Goal: Check status: Check status

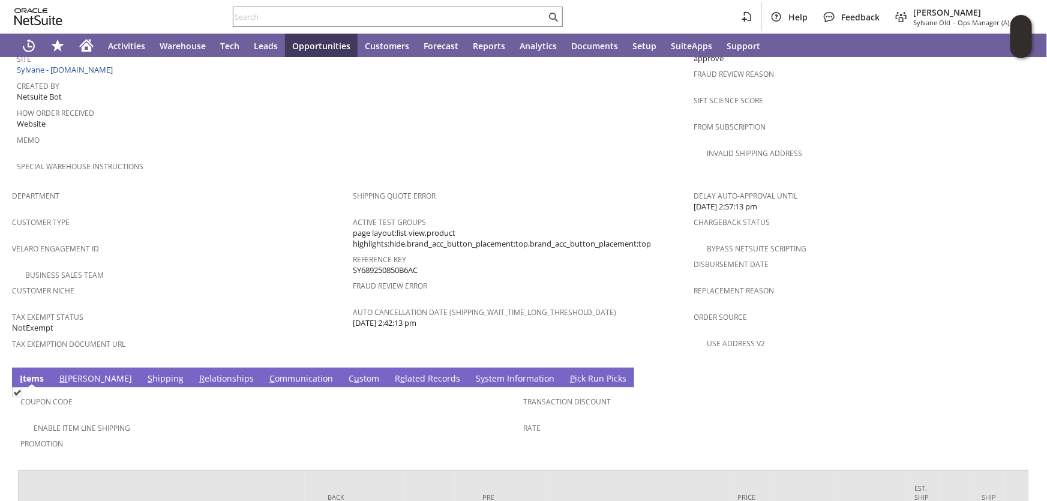
scroll to position [702, 0]
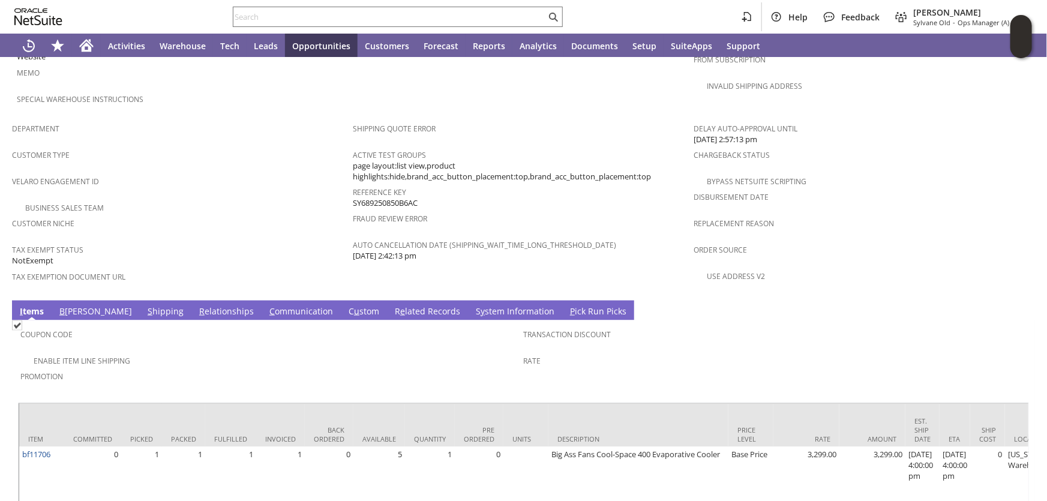
click at [145, 306] on link "S hipping" at bounding box center [166, 312] width 42 height 13
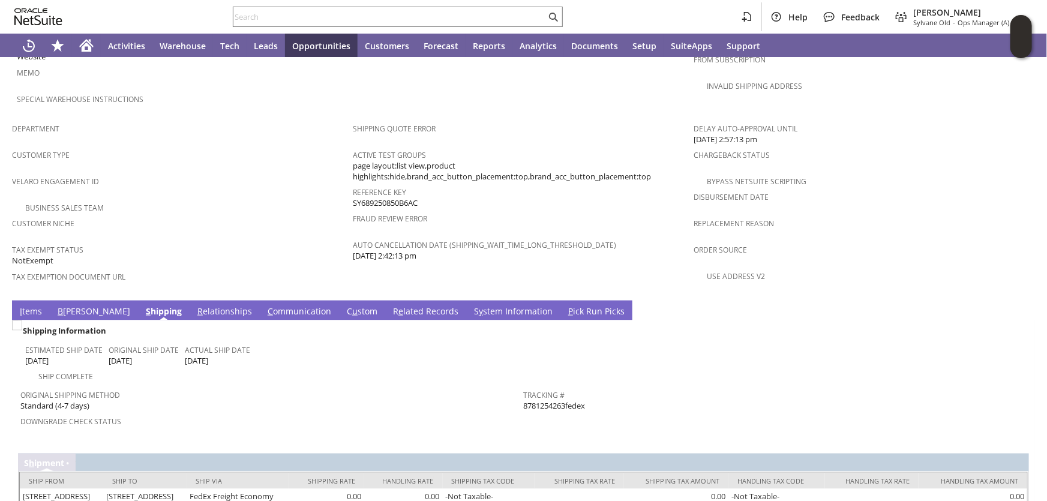
drag, startPoint x: 563, startPoint y: 349, endPoint x: 521, endPoint y: 354, distance: 42.2
click at [524, 400] on span "8781254263fedex" at bounding box center [555, 405] width 62 height 11
copy span "8781254263"
click at [541, 392] on div "Shipping Information Estimated Ship Date 8/6/2025 Original Ship Date 8/6/2025 A…" at bounding box center [523, 413] width 1011 height 185
drag, startPoint x: 562, startPoint y: 351, endPoint x: 519, endPoint y: 353, distance: 43.3
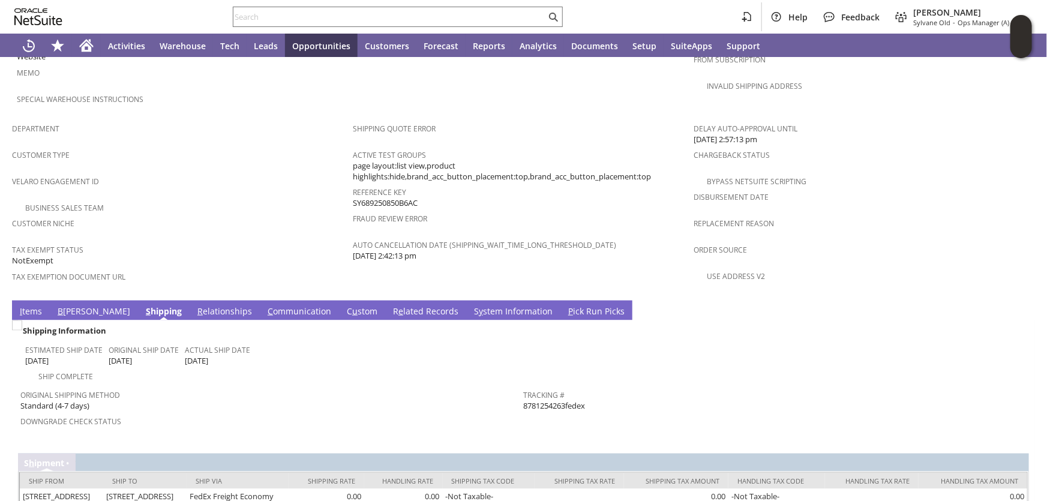
click at [524, 400] on span "8781254263fedex" at bounding box center [555, 405] width 62 height 11
copy span "8781254263"
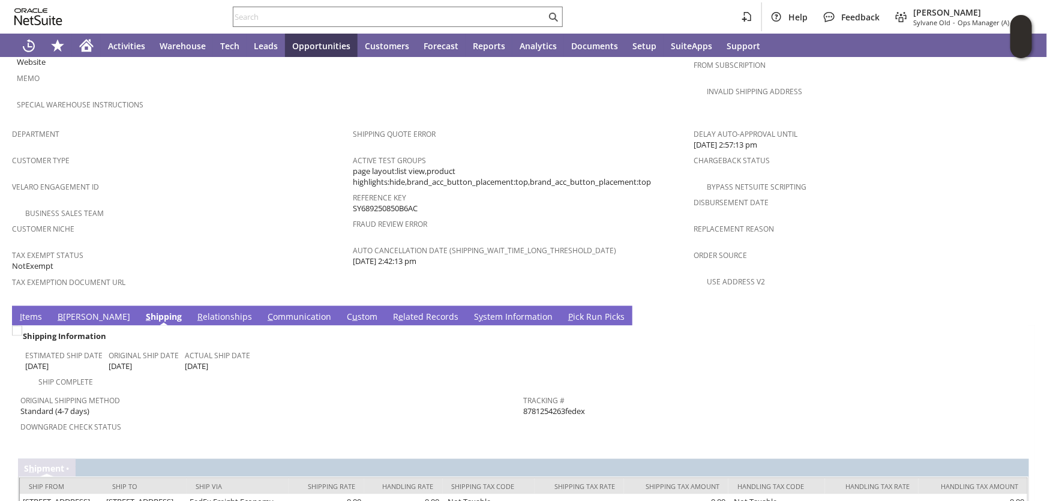
scroll to position [709, 0]
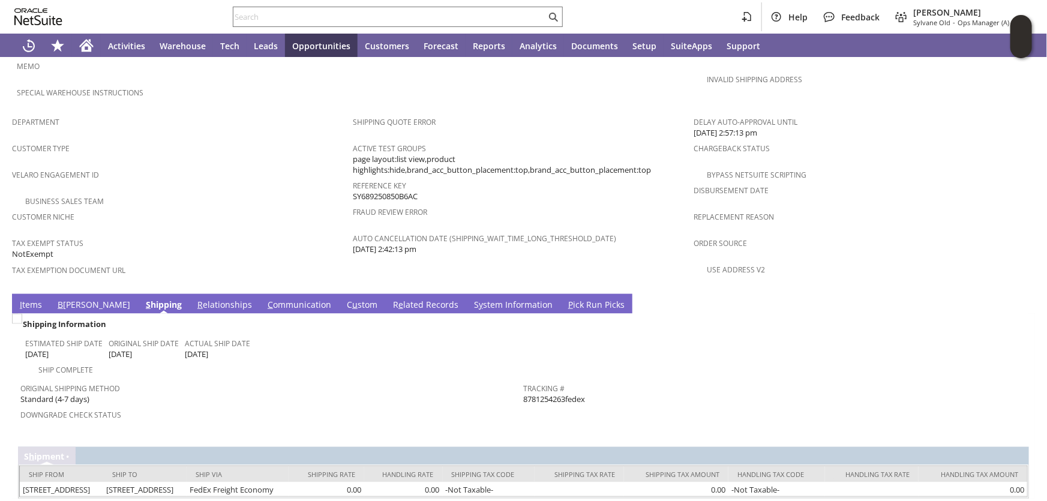
click at [29, 299] on link "I tems" at bounding box center [31, 305] width 28 height 13
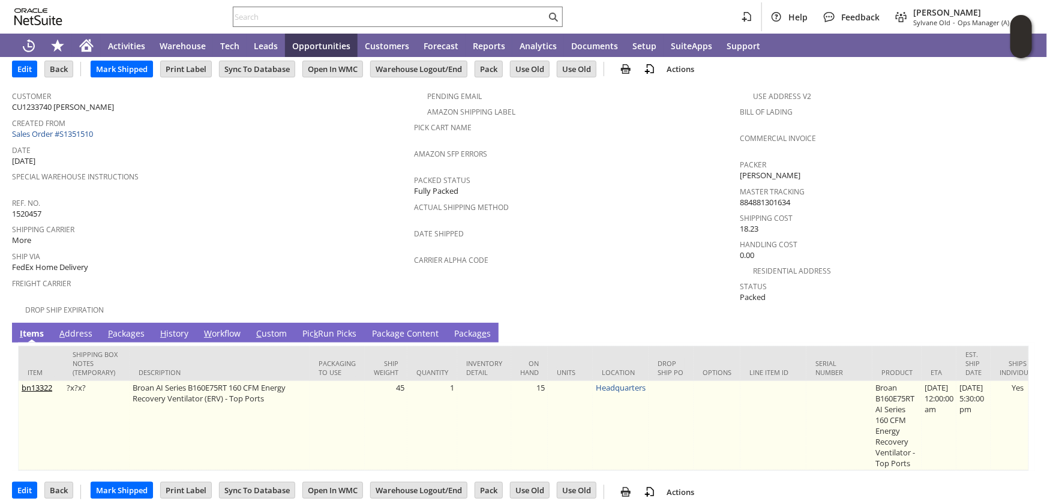
scroll to position [63, 0]
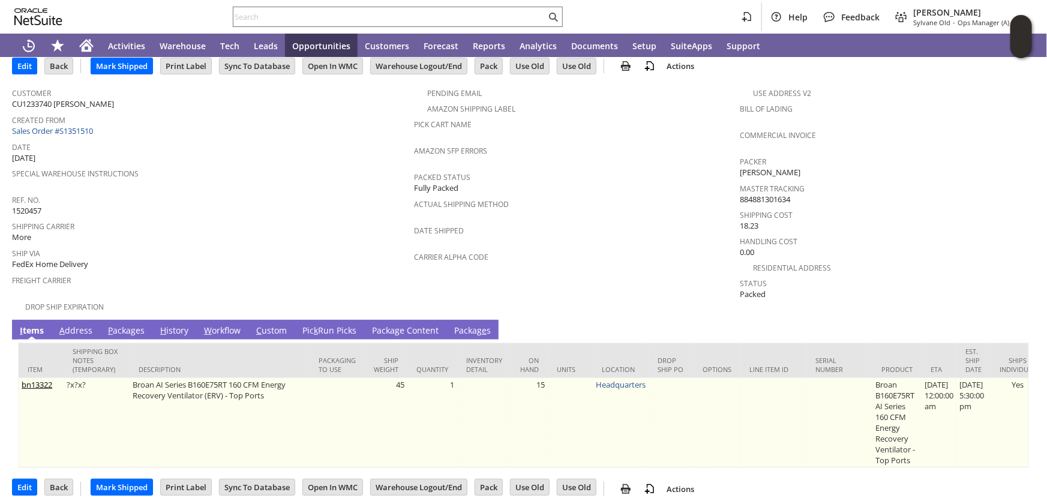
click at [462, 381] on link "View" at bounding box center [462, 385] width 0 height 8
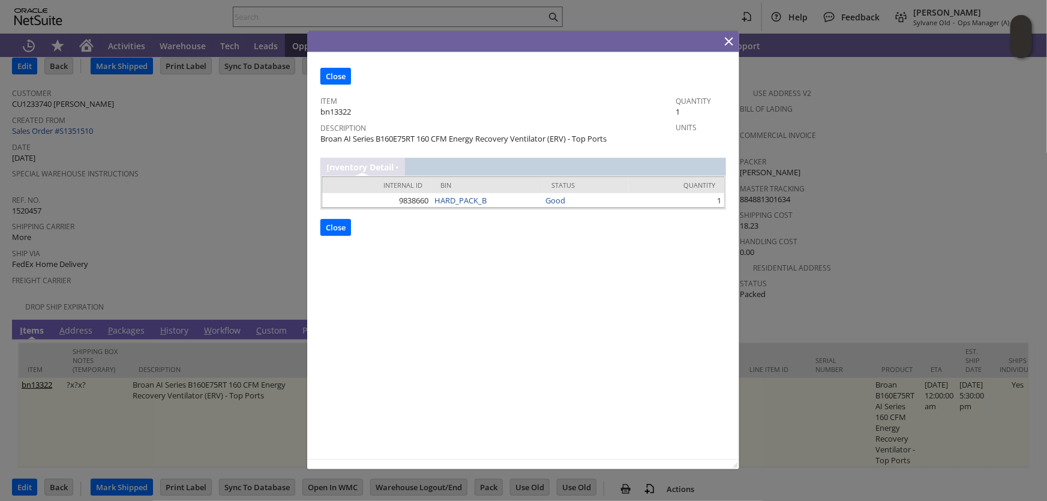
scroll to position [0, 0]
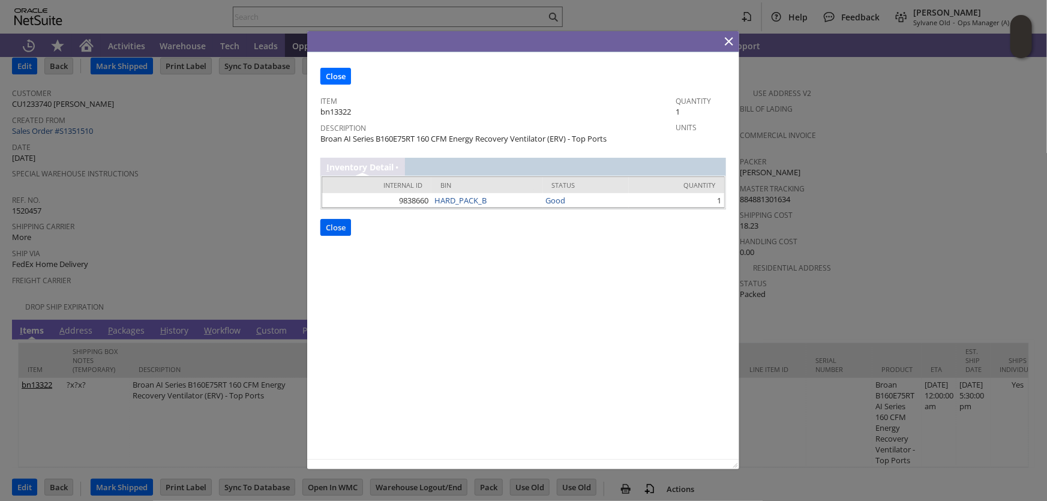
click at [340, 220] on input "Close" at bounding box center [335, 227] width 29 height 16
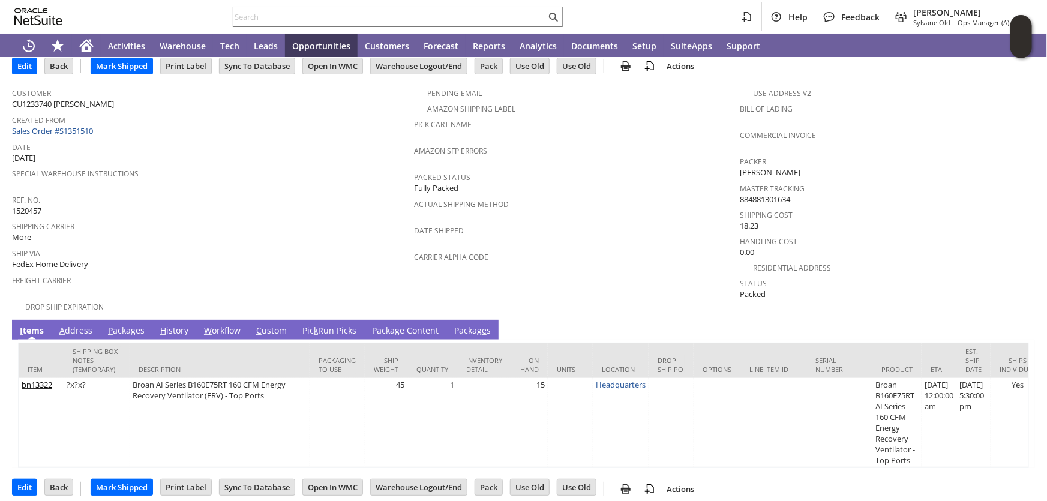
click at [321, 325] on link "Pic k Run Picks" at bounding box center [330, 331] width 60 height 13
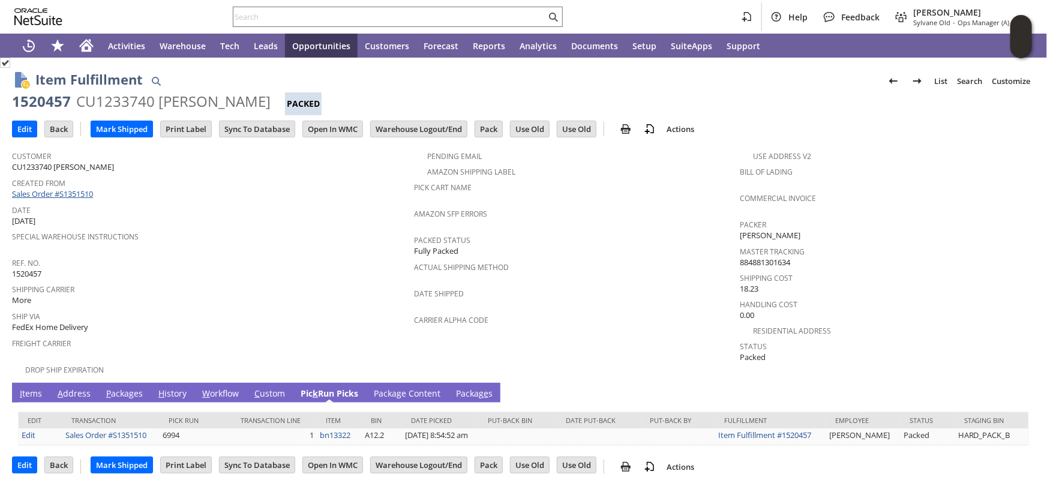
click at [73, 191] on link "Sales Order #S1351510" at bounding box center [54, 193] width 84 height 11
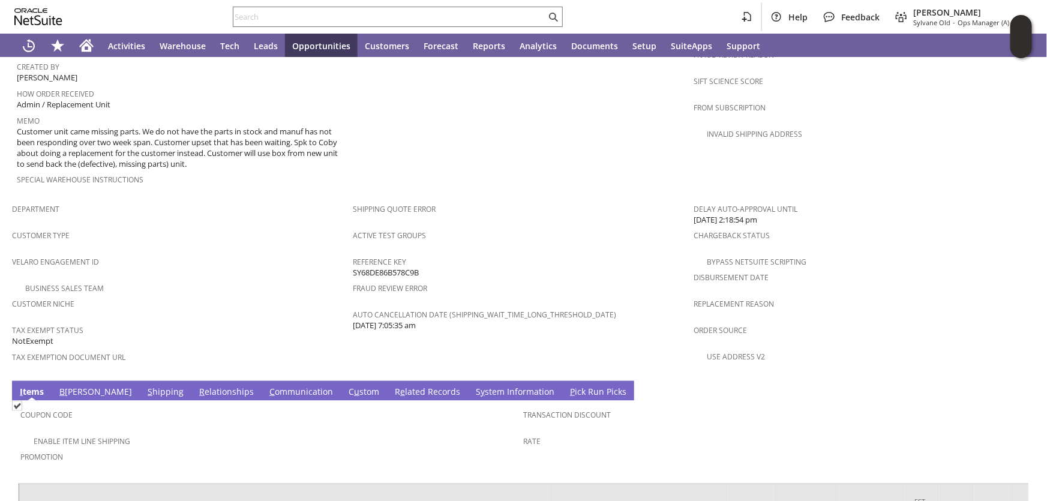
scroll to position [765, 0]
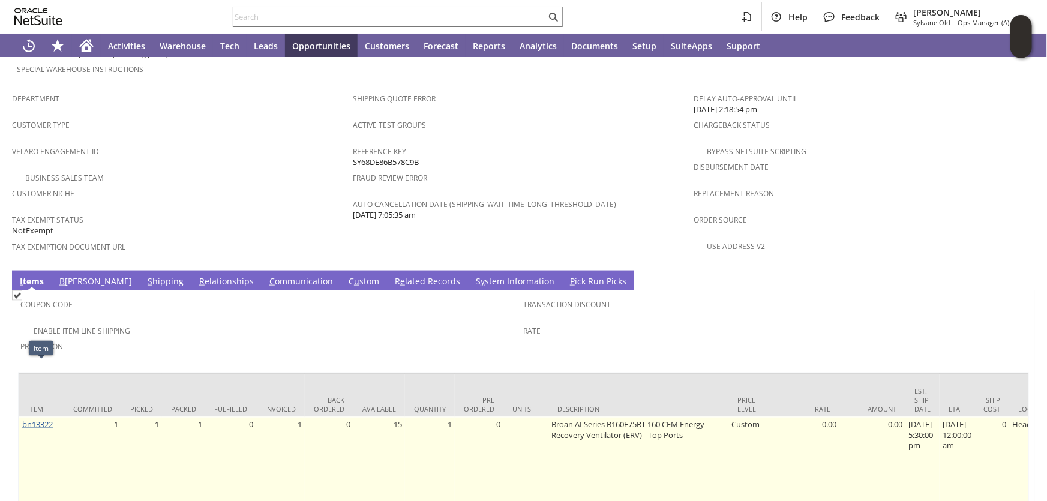
click at [39, 419] on link "bn13322" at bounding box center [37, 424] width 31 height 11
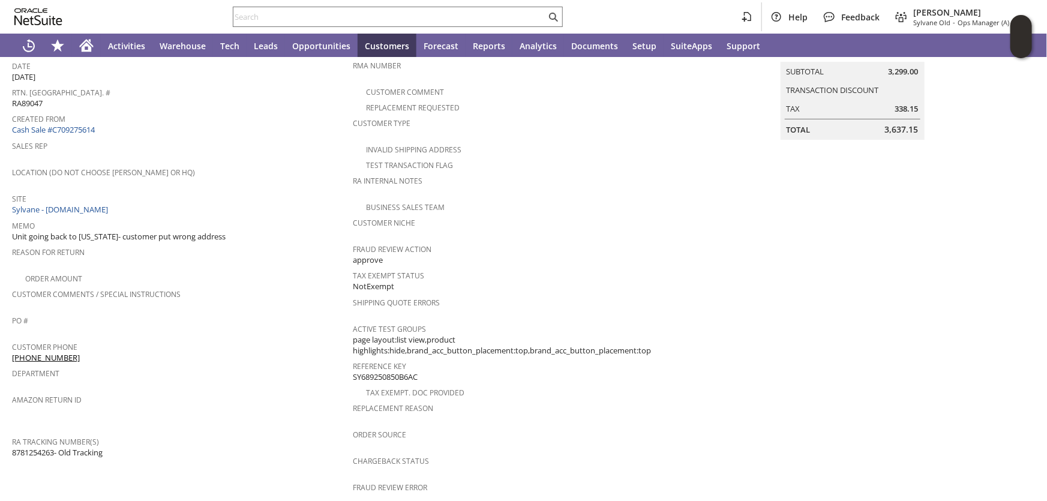
scroll to position [118, 0]
